Goal: Browse casually

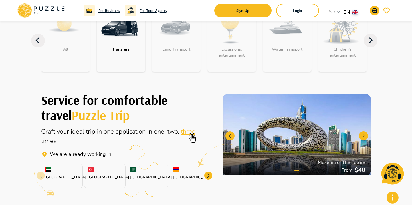
scroll to position [98, 0]
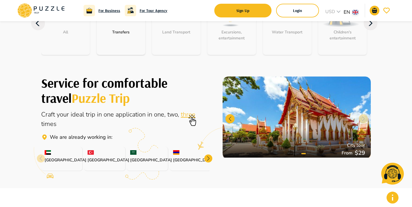
click at [210, 160] on div at bounding box center [208, 159] width 8 height 8
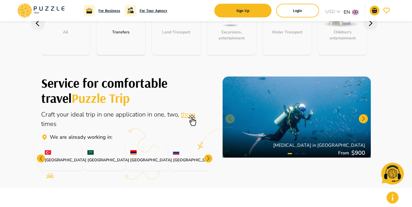
click at [208, 160] on div at bounding box center [208, 159] width 8 height 8
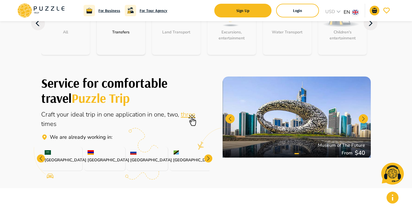
click at [208, 160] on div at bounding box center [208, 159] width 8 height 8
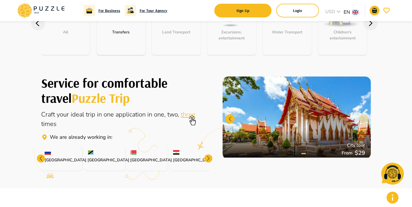
click at [208, 160] on div at bounding box center [208, 159] width 8 height 8
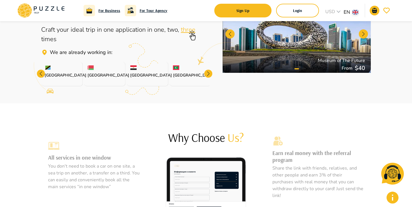
scroll to position [174, 0]
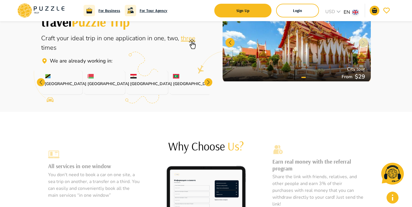
click at [38, 80] on div at bounding box center [41, 82] width 8 height 8
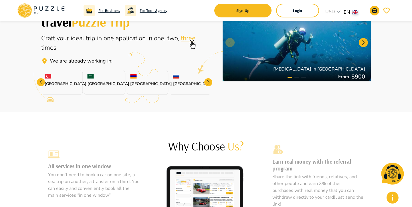
click at [43, 85] on div at bounding box center [41, 82] width 8 height 8
